Goal: Obtain resource: Obtain resource

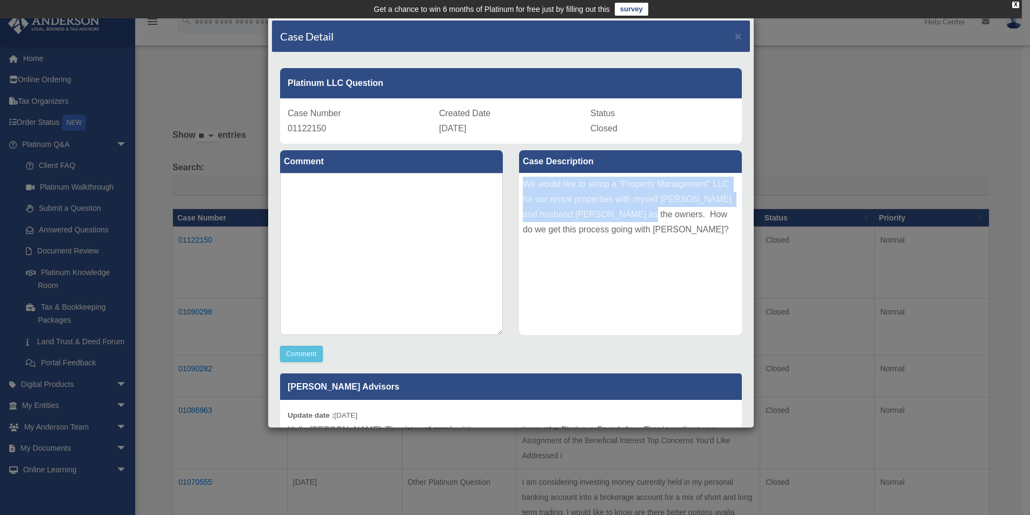
scroll to position [141, 0]
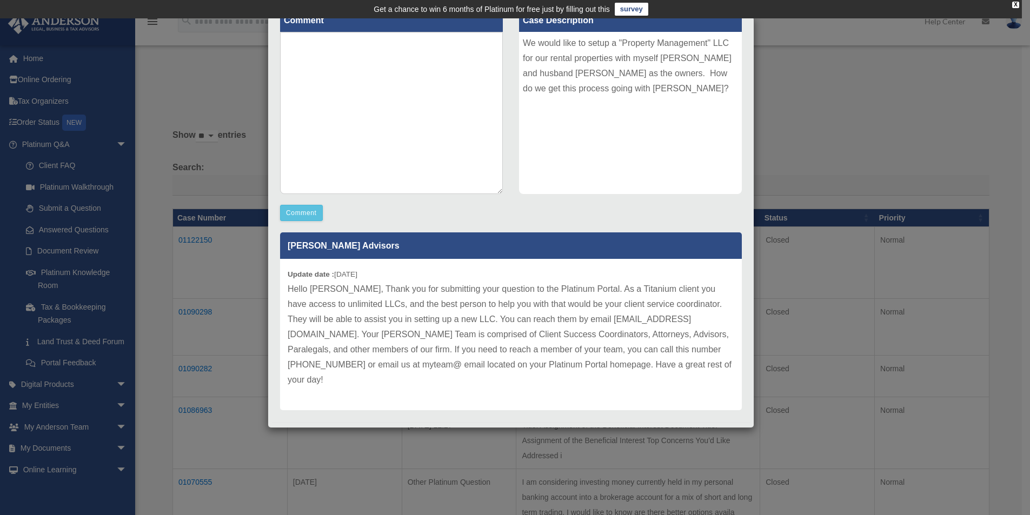
click at [207, 90] on div "Case Detail × Platinum LLC Question Case Number 01122150 Created Date [DATE] St…" at bounding box center [515, 257] width 1030 height 515
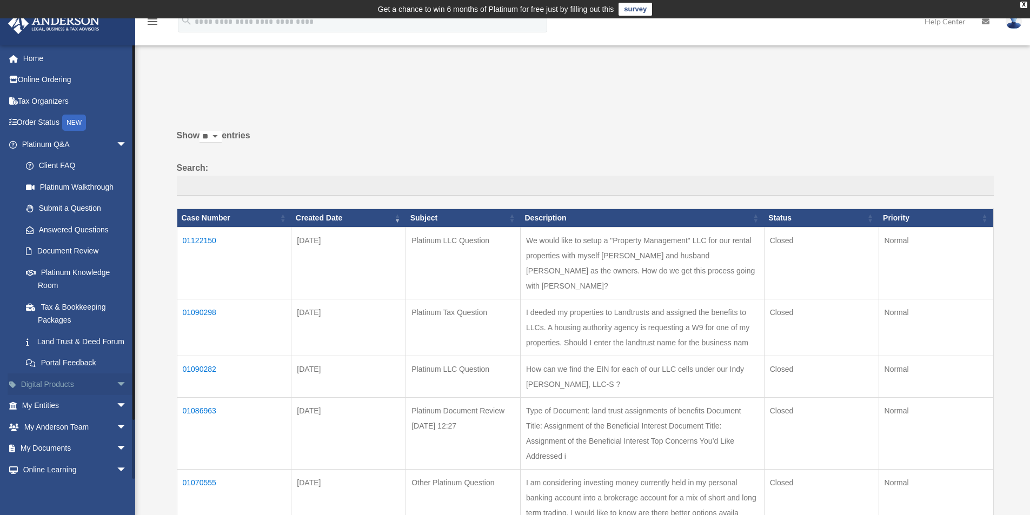
click at [116, 393] on span "arrow_drop_down" at bounding box center [127, 385] width 22 height 22
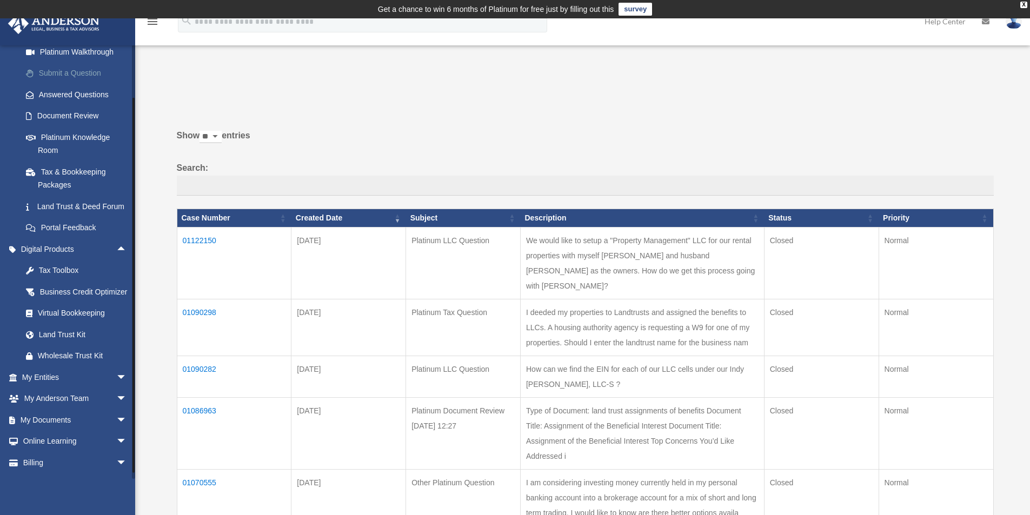
scroll to position [162, 0]
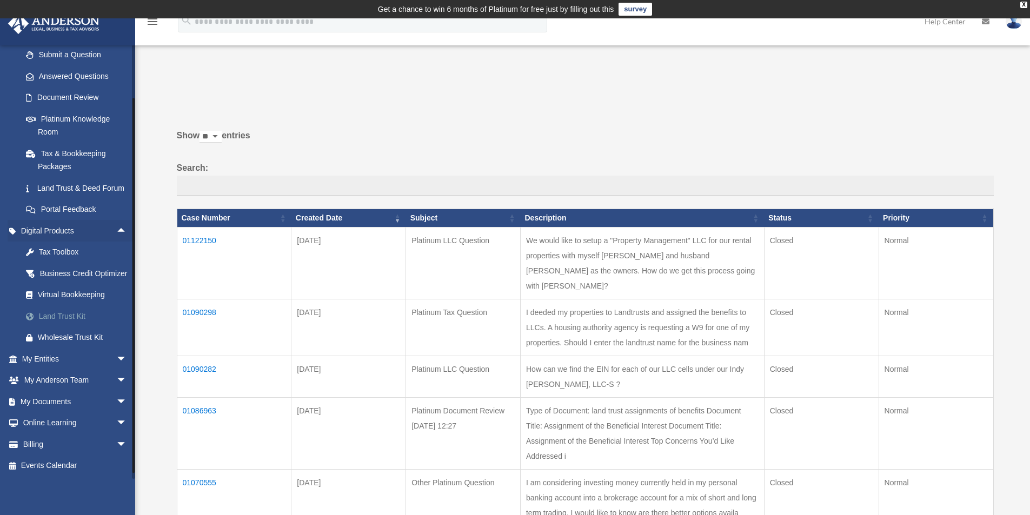
click at [74, 323] on div "Land Trust Kit" at bounding box center [84, 317] width 92 height 14
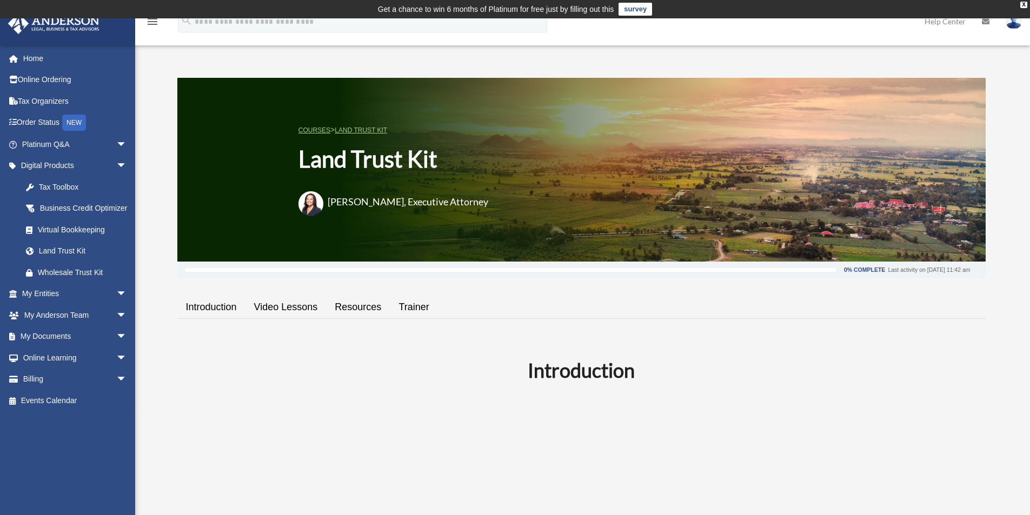
click at [353, 304] on link "Resources" at bounding box center [358, 307] width 64 height 31
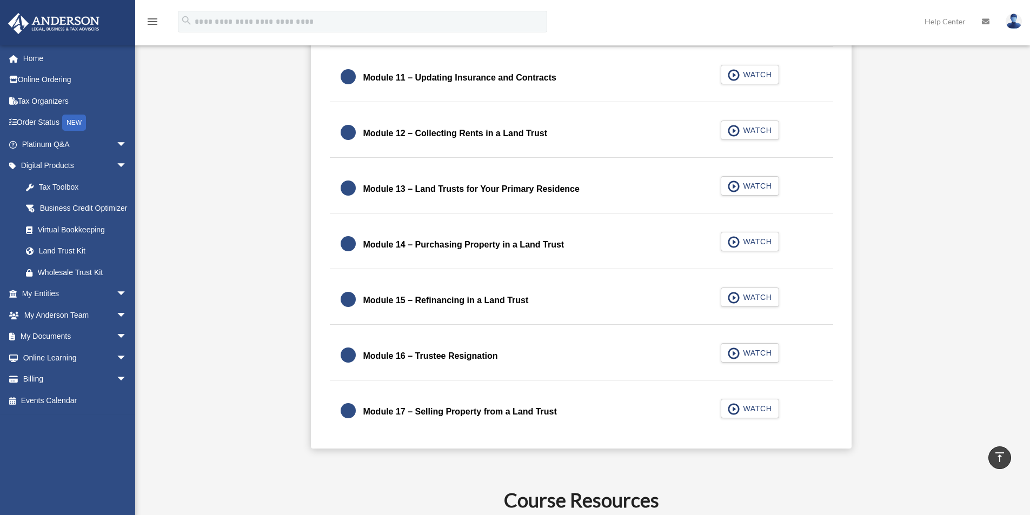
scroll to position [1573, 0]
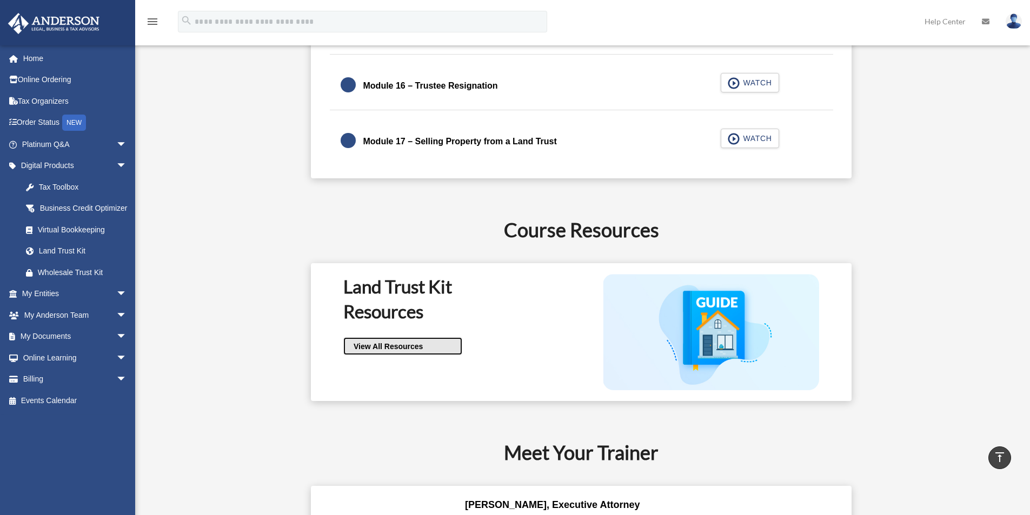
click at [396, 341] on link "View All Resources" at bounding box center [402, 346] width 119 height 18
